Goal: Information Seeking & Learning: Learn about a topic

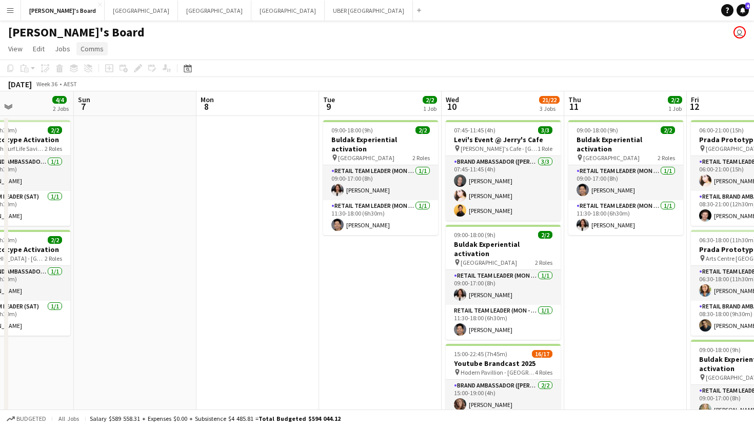
scroll to position [0, 425]
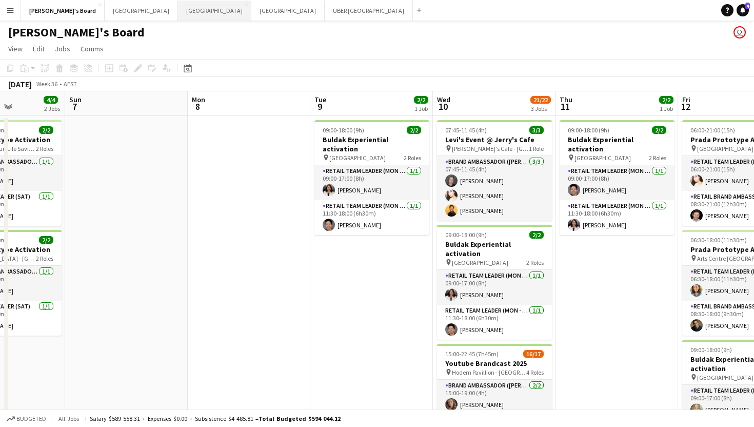
click at [178, 4] on button "Sydney Close" at bounding box center [214, 11] width 73 height 20
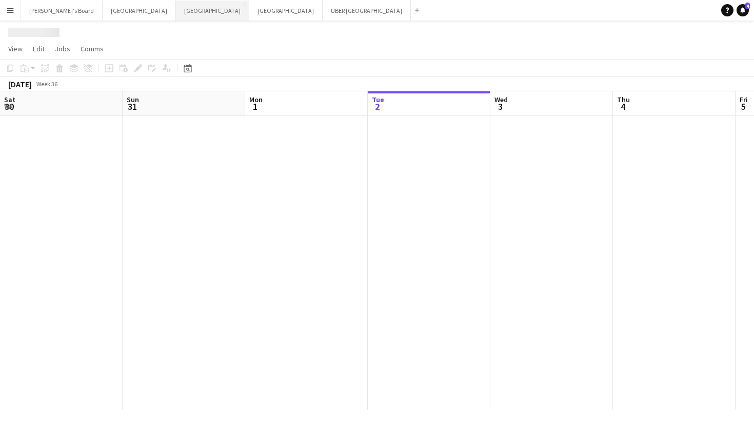
scroll to position [0, 245]
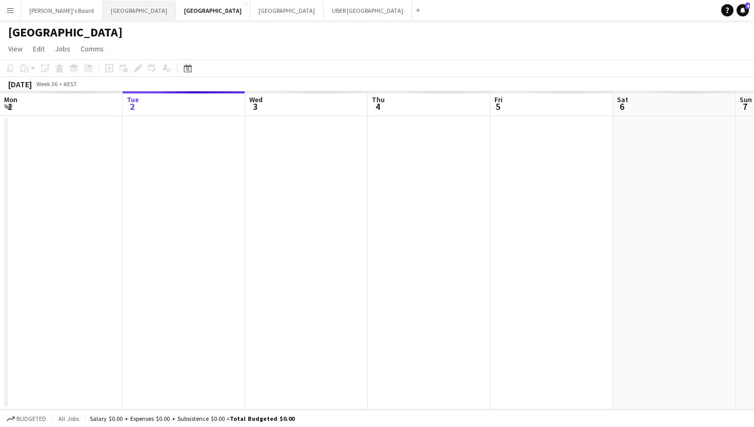
click at [103, 13] on button "Melbourne Close" at bounding box center [139, 11] width 73 height 20
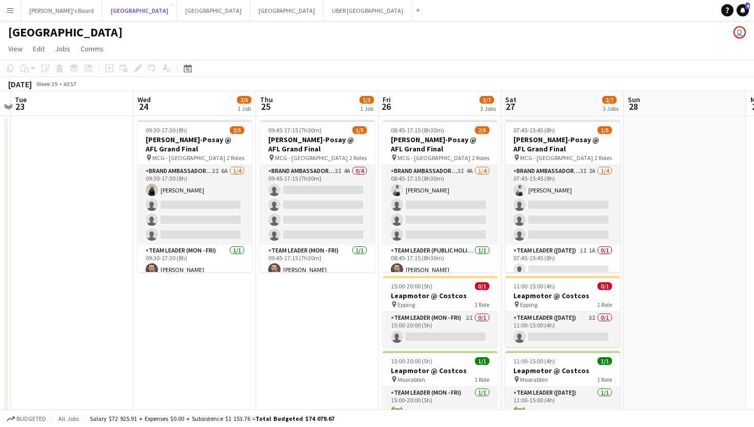
scroll to position [0, 267]
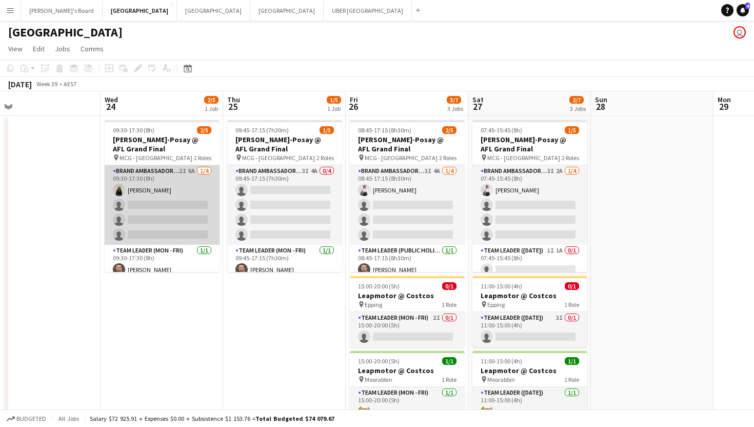
click at [168, 201] on app-card-role "Brand Ambassador (Mon - Fri) 2I 6A [DATE] 09:30-17:30 (8h) [PERSON_NAME] single…" at bounding box center [162, 205] width 115 height 80
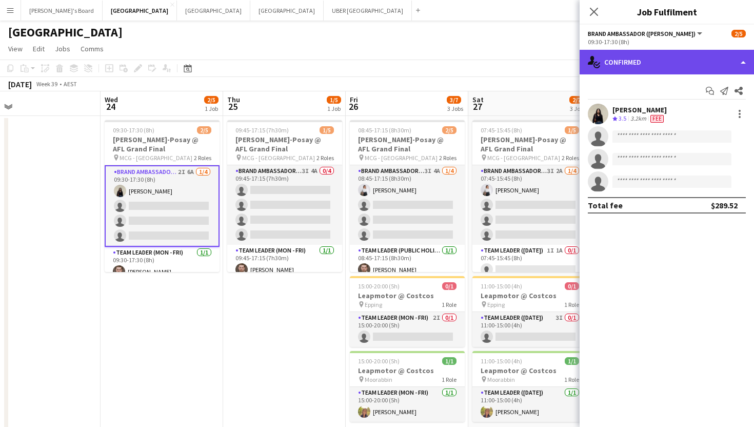
click at [632, 57] on div "single-neutral-actions-check-2 Confirmed" at bounding box center [667, 62] width 174 height 25
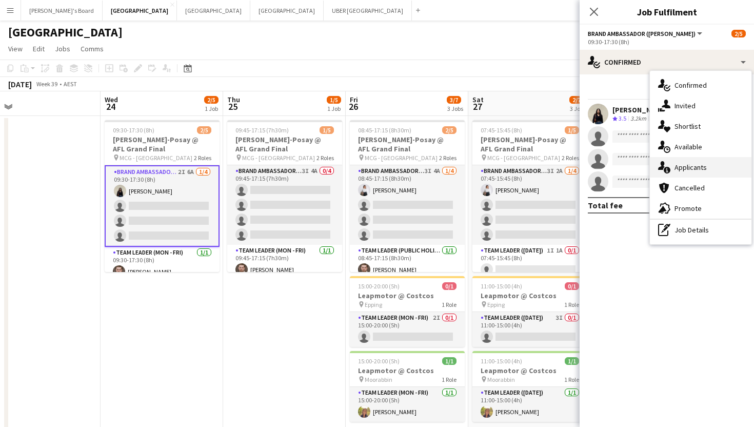
click at [676, 162] on div "single-neutral-actions-information Applicants" at bounding box center [701, 167] width 102 height 21
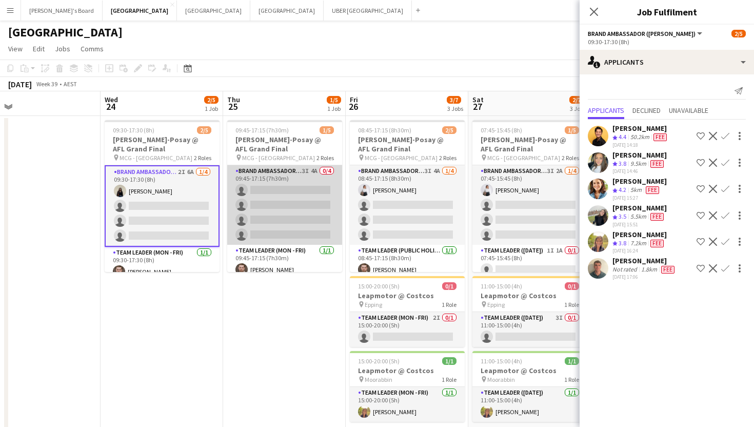
click at [267, 203] on app-card-role "Brand Ambassador (Mon - Fri) 3I 4A 0/4 09:45-17:15 (7h30m) single-neutral-actio…" at bounding box center [284, 205] width 115 height 80
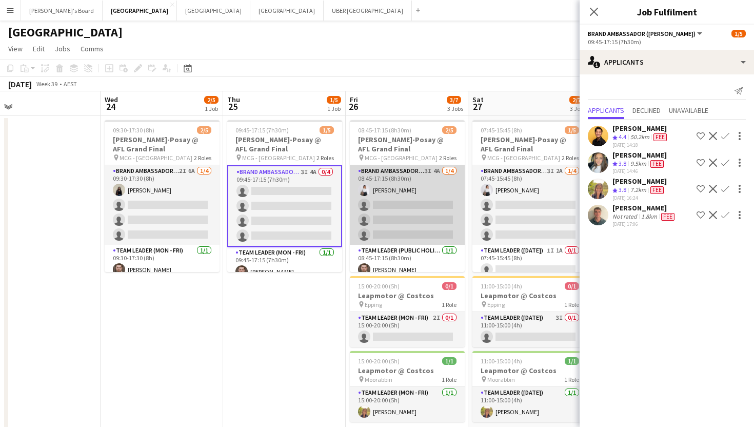
click at [400, 206] on app-card-role "Brand Ambassador (Public Holiday) 3I 4A [DATE] 08:45-17:15 (8h30m) [PERSON_NAME…" at bounding box center [407, 205] width 115 height 80
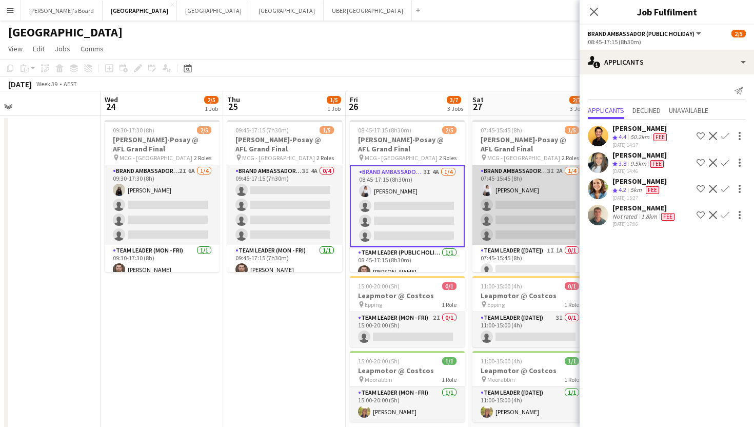
click at [526, 217] on app-card-role "Brand Ambassador ([DATE]) 3I 2A [DATE] 07:45-15:45 (8h) [PERSON_NAME] single-ne…" at bounding box center [530, 205] width 115 height 80
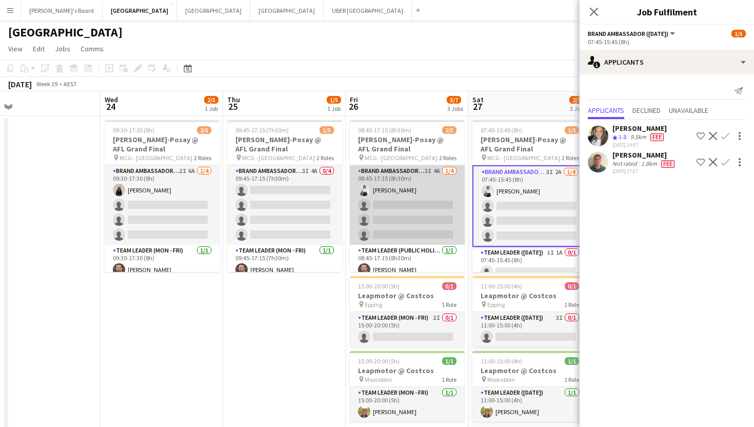
click at [410, 200] on app-card-role "Brand Ambassador (Public Holiday) 3I 4A [DATE] 08:45-17:15 (8h30m) [PERSON_NAME…" at bounding box center [407, 205] width 115 height 80
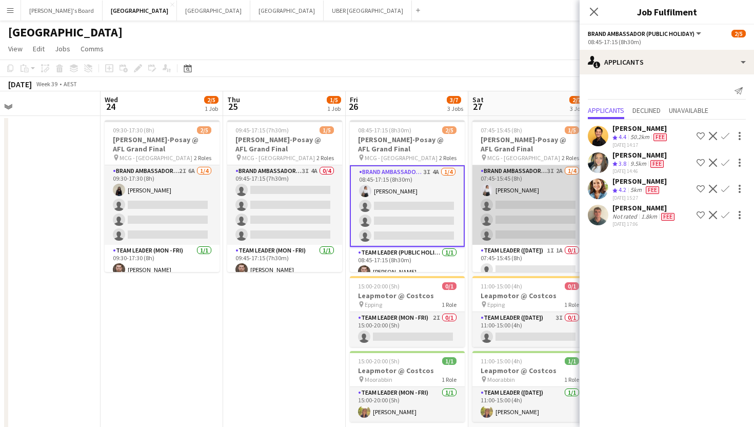
click at [505, 213] on app-card-role "Brand Ambassador ([DATE]) 3I 2A [DATE] 07:45-15:45 (8h) [PERSON_NAME] single-ne…" at bounding box center [530, 205] width 115 height 80
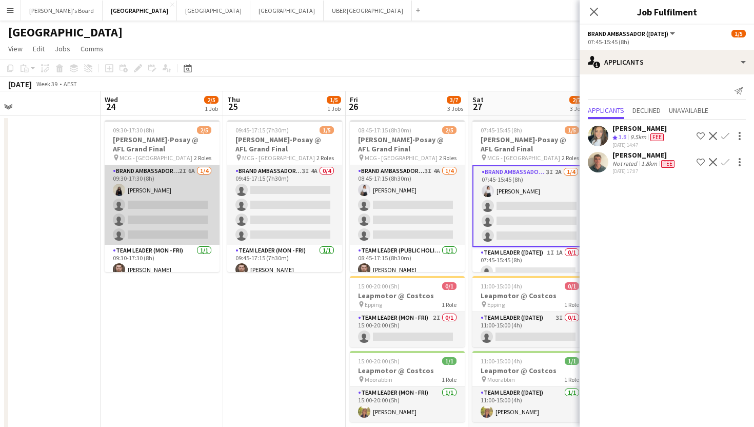
click at [173, 195] on app-card-role "Brand Ambassador (Mon - Fri) 2I 6A [DATE] 09:30-17:30 (8h) [PERSON_NAME] single…" at bounding box center [162, 205] width 115 height 80
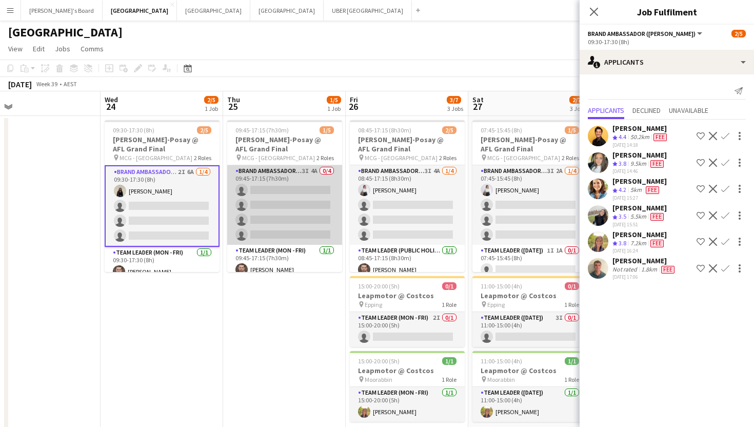
click at [268, 205] on app-card-role "Brand Ambassador (Mon - Fri) 3I 4A 0/4 09:45-17:15 (7h30m) single-neutral-actio…" at bounding box center [284, 205] width 115 height 80
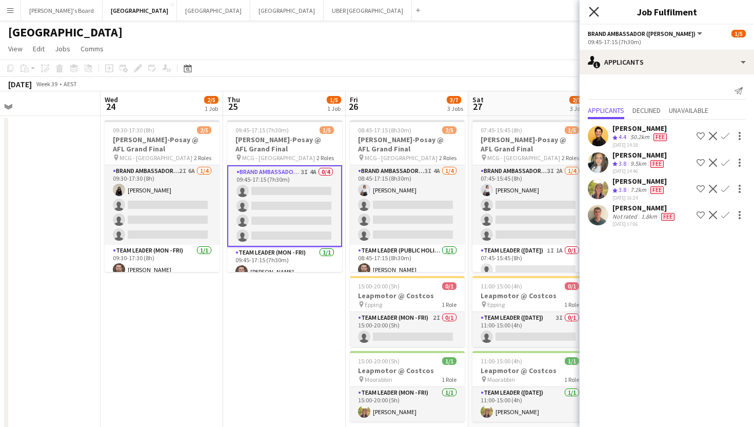
click at [592, 12] on icon "Close pop-in" at bounding box center [594, 12] width 10 height 10
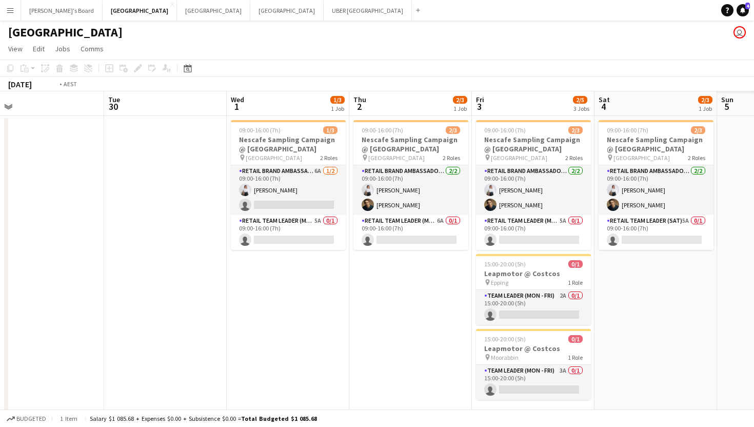
scroll to position [0, 298]
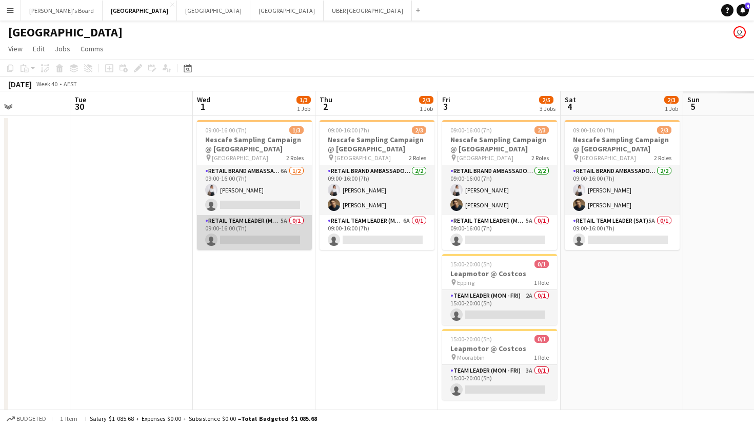
click at [269, 237] on app-card-role "RETAIL Team Leader (Mon - Fri) 5A 0/1 09:00-16:00 (7h) single-neutral-actions" at bounding box center [254, 232] width 115 height 35
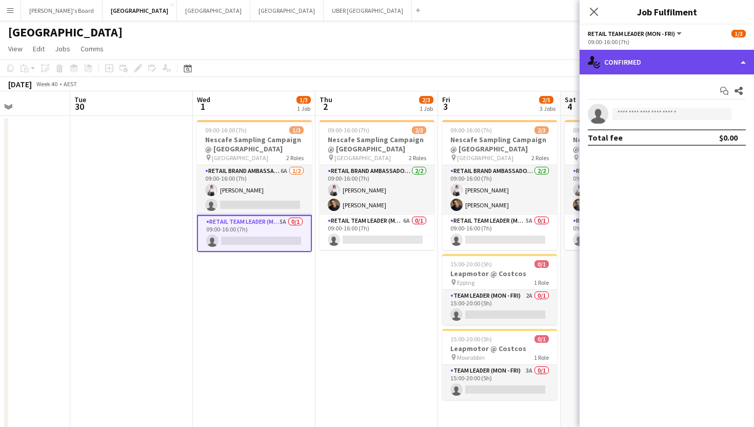
click at [628, 64] on div "single-neutral-actions-check-2 Confirmed" at bounding box center [667, 62] width 174 height 25
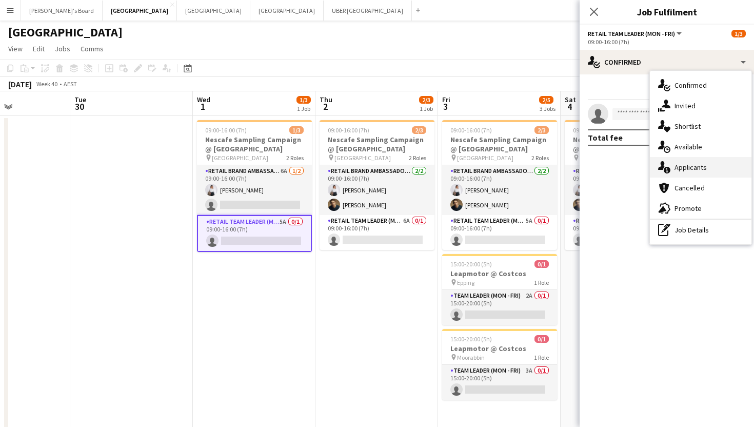
click at [675, 162] on div "single-neutral-actions-information Applicants" at bounding box center [701, 167] width 102 height 21
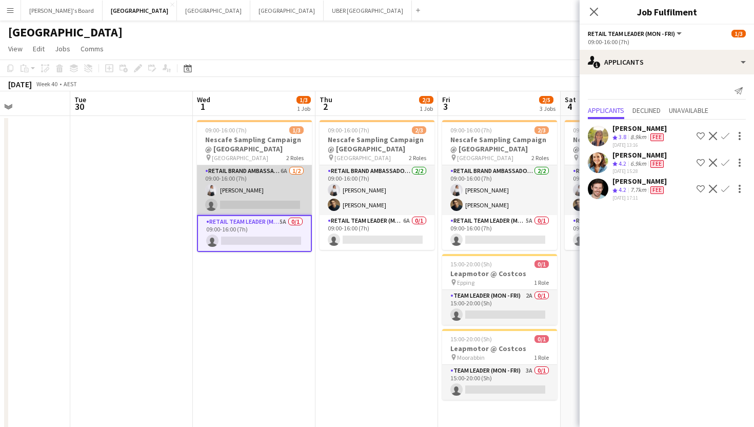
click at [281, 203] on app-card-role "RETAIL Brand Ambassador (Mon - Fri) 6A [DATE] 09:00-16:00 (7h) [PERSON_NAME] si…" at bounding box center [254, 190] width 115 height 50
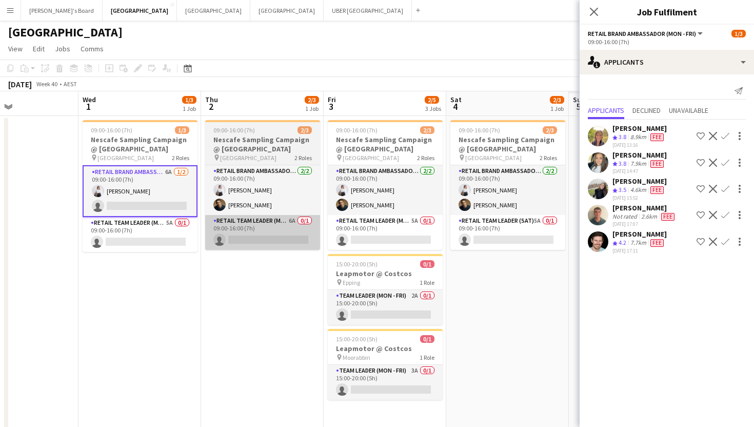
scroll to position [0, 417]
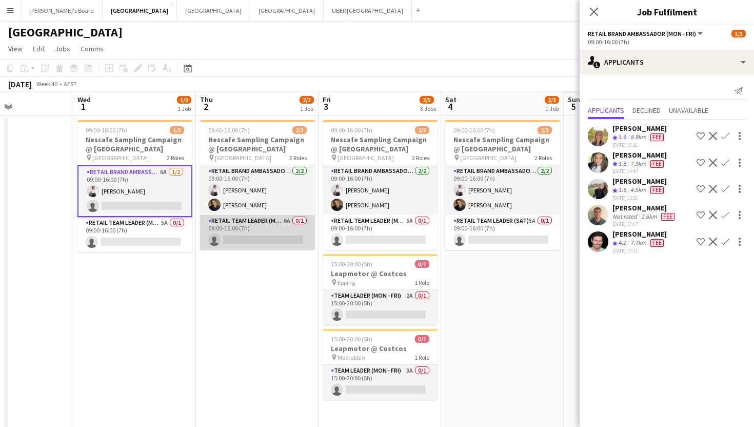
click at [263, 236] on app-card-role "RETAIL Team Leader (Mon - Fri) 6A 0/1 09:00-16:00 (7h) single-neutral-actions" at bounding box center [257, 232] width 115 height 35
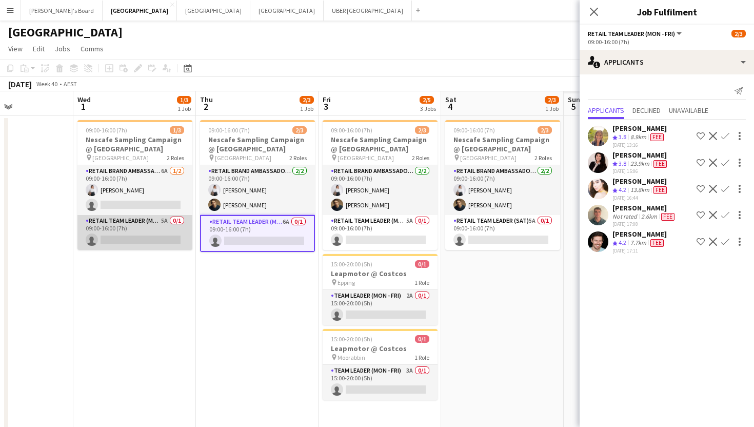
click at [158, 239] on app-card-role "RETAIL Team Leader (Mon - Fri) 5A 0/1 09:00-16:00 (7h) single-neutral-actions" at bounding box center [134, 232] width 115 height 35
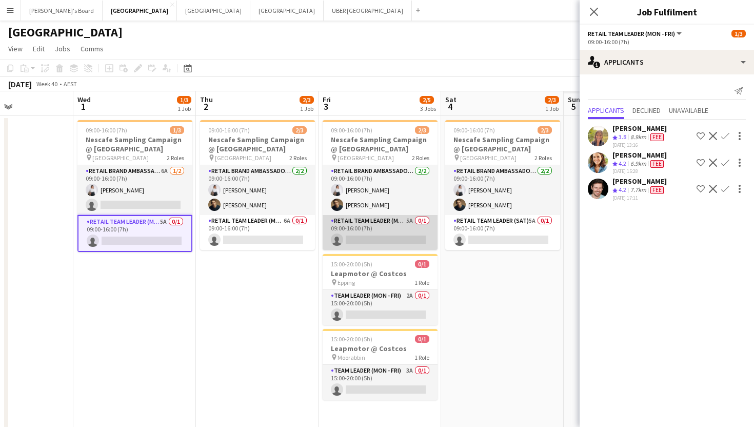
click at [375, 237] on app-card-role "RETAIL Team Leader (Mon - Fri) 5A 0/1 09:00-16:00 (7h) single-neutral-actions" at bounding box center [380, 232] width 115 height 35
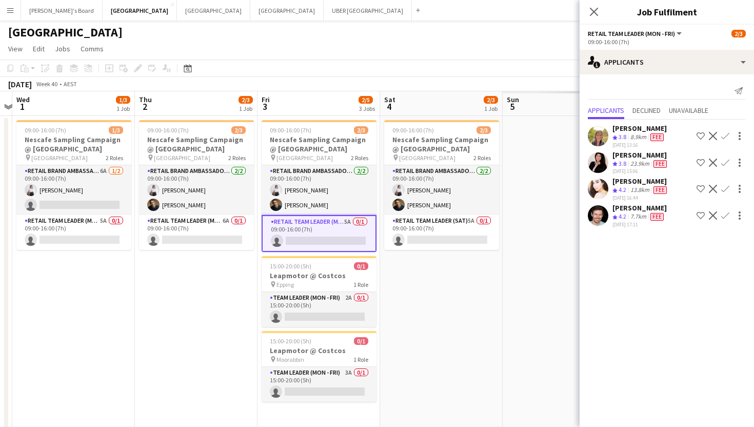
scroll to position [0, 483]
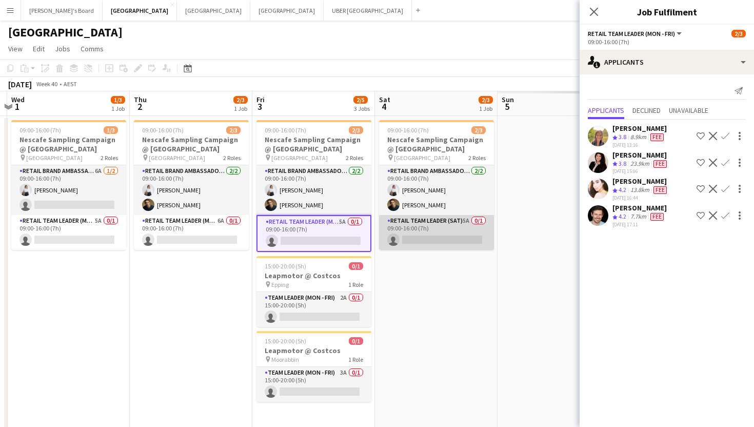
click at [430, 243] on app-card-role "RETAIL Team Leader (Sat) 5A 0/1 09:00-16:00 (7h) single-neutral-actions" at bounding box center [436, 232] width 115 height 35
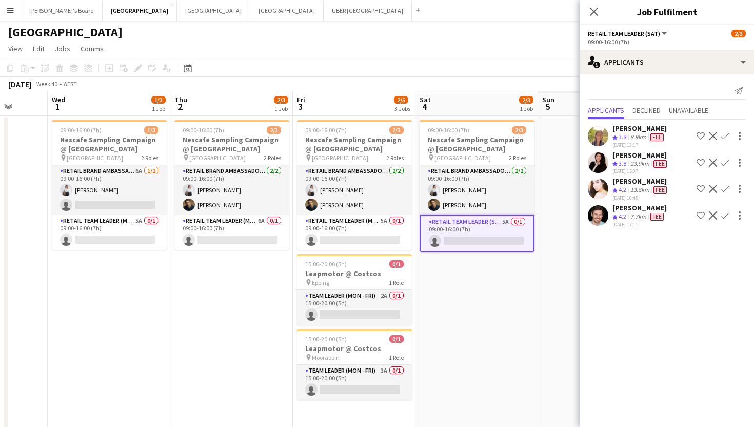
scroll to position [0, 431]
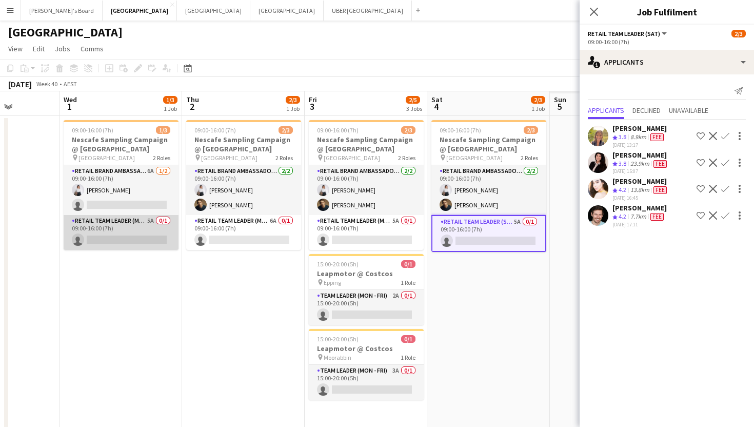
click at [128, 238] on app-card-role "RETAIL Team Leader (Mon - Fri) 5A 0/1 09:00-16:00 (7h) single-neutral-actions" at bounding box center [121, 232] width 115 height 35
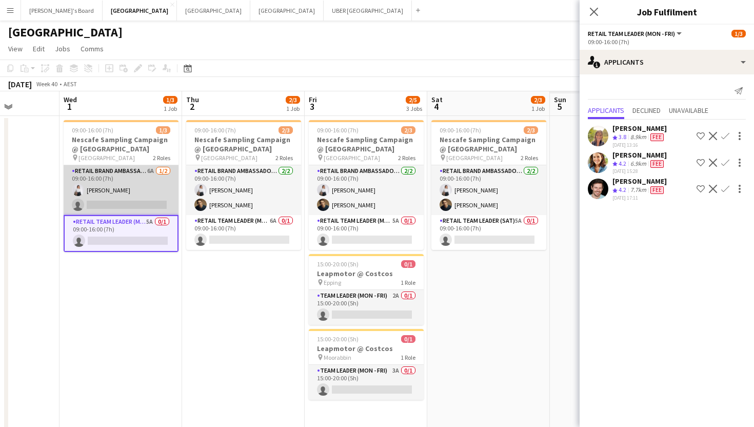
click at [135, 202] on app-card-role "RETAIL Brand Ambassador (Mon - Fri) 6A [DATE] 09:00-16:00 (7h) [PERSON_NAME] si…" at bounding box center [121, 190] width 115 height 50
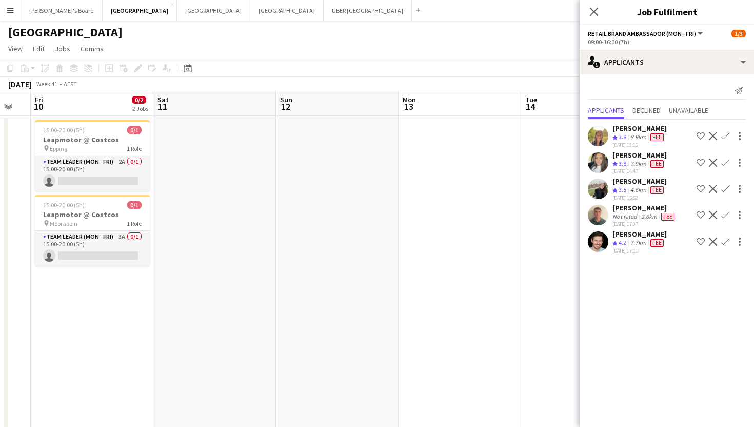
scroll to position [0, 389]
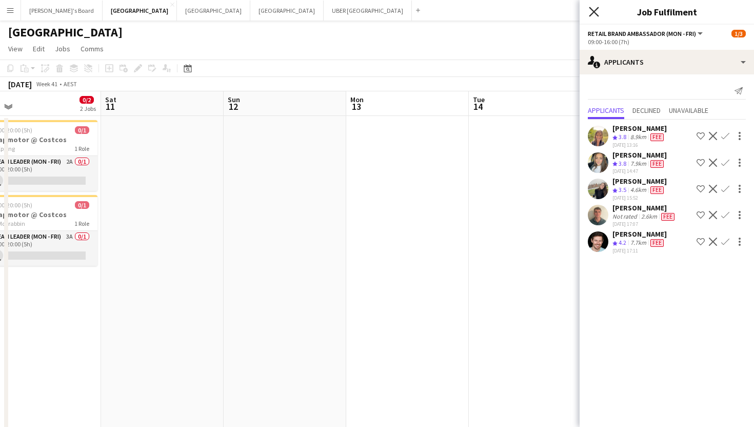
click at [594, 12] on icon at bounding box center [594, 12] width 10 height 10
